Goal: Check status: Check status

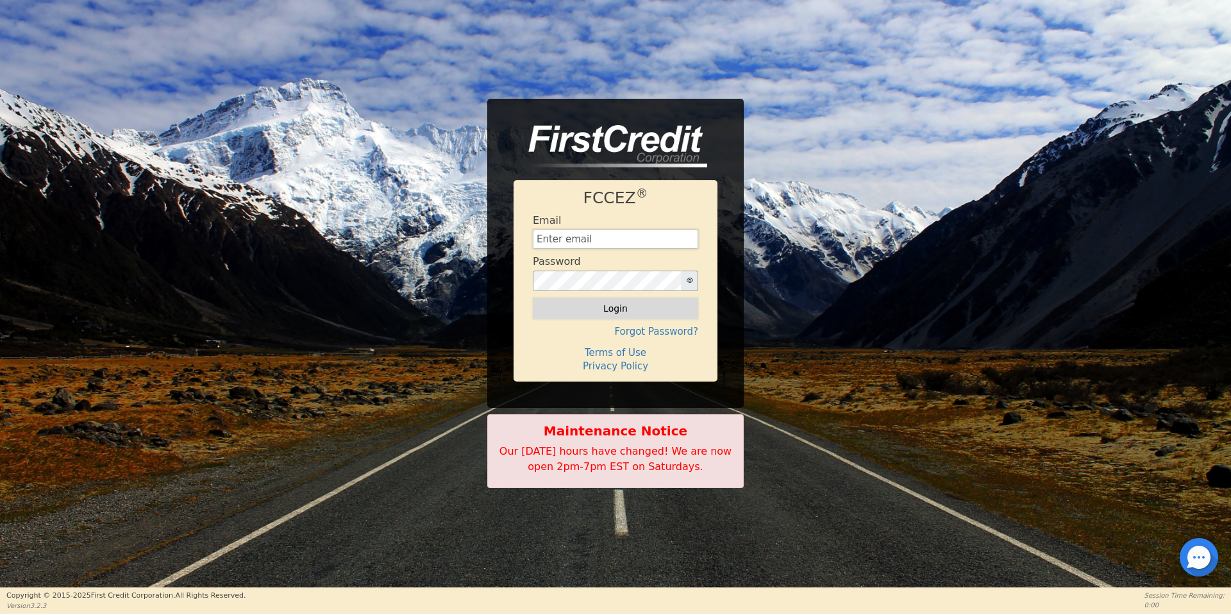
type input "[EMAIL_ADDRESS][DOMAIN_NAME]"
click at [656, 314] on button "Login" at bounding box center [615, 308] width 165 height 22
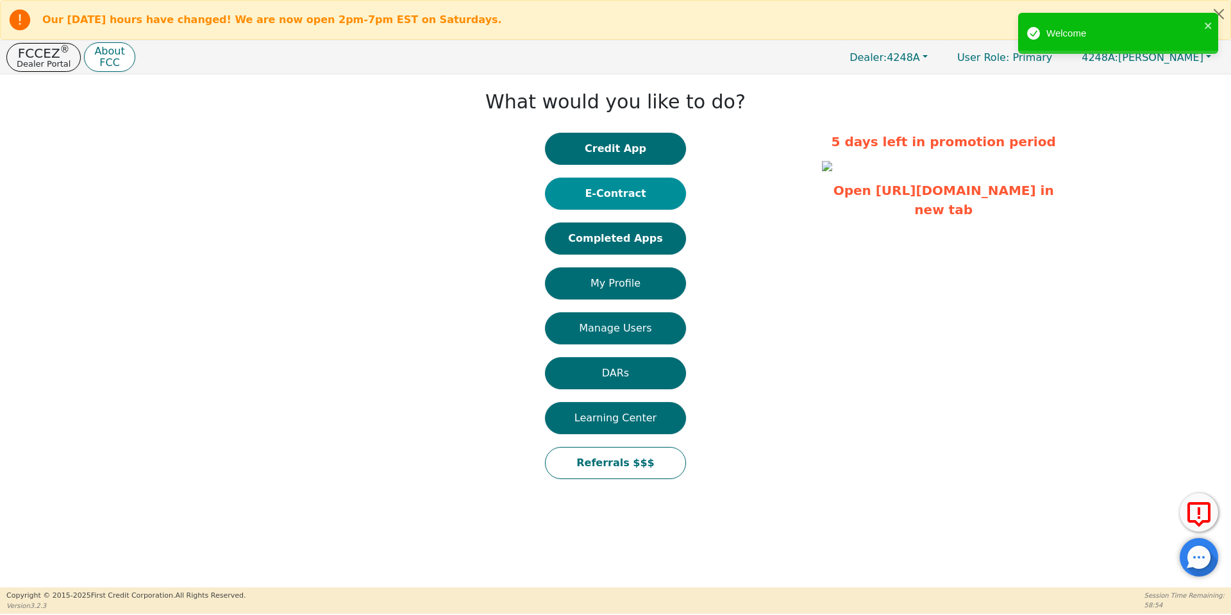
click at [657, 189] on button "E-Contract" at bounding box center [615, 194] width 141 height 32
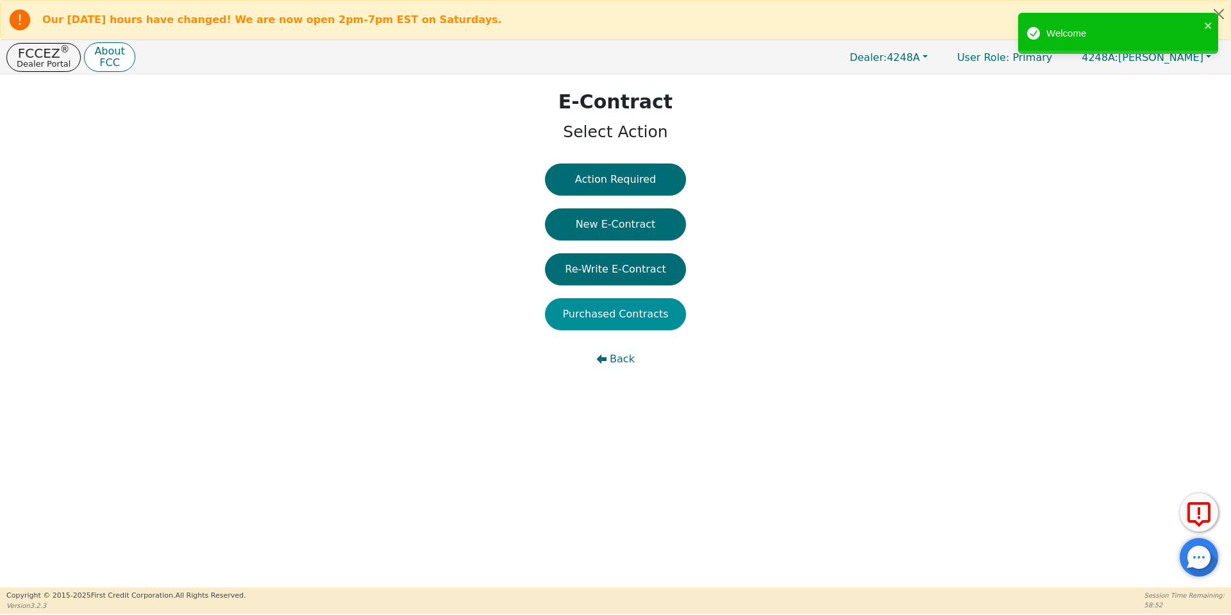
click at [634, 315] on button "Purchased Contracts" at bounding box center [615, 314] width 141 height 32
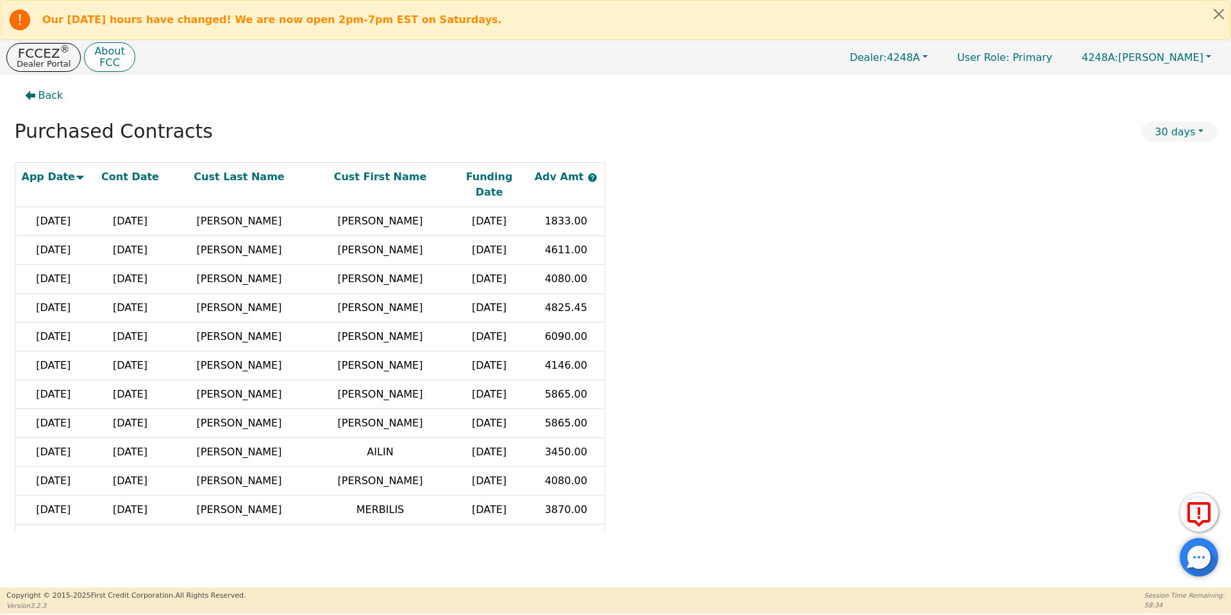
click at [77, 174] on icon at bounding box center [80, 177] width 10 height 10
click at [47, 97] on span "Back" at bounding box center [50, 95] width 25 height 15
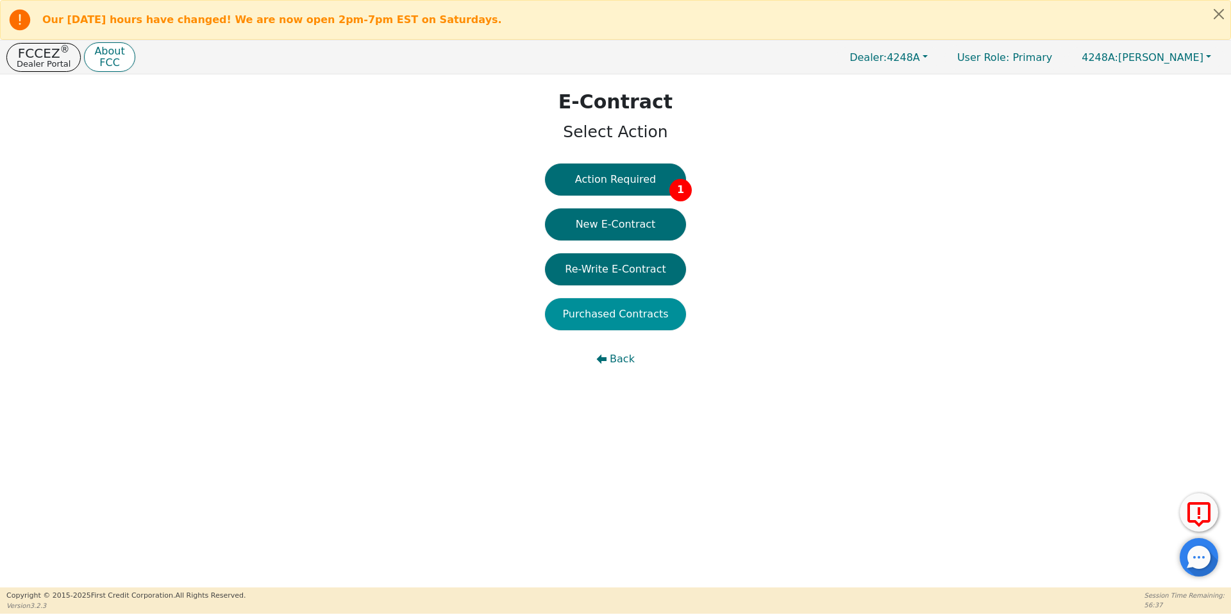
click at [621, 308] on button "Purchased Contracts" at bounding box center [615, 314] width 141 height 32
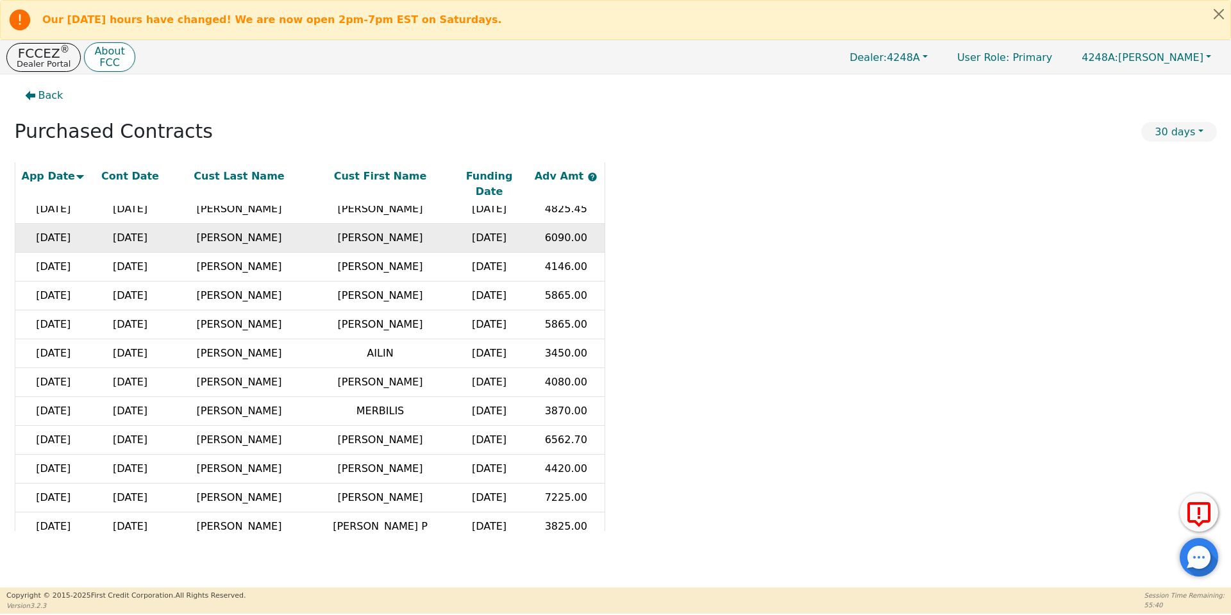
scroll to position [96, 0]
